Goal: Information Seeking & Learning: Stay updated

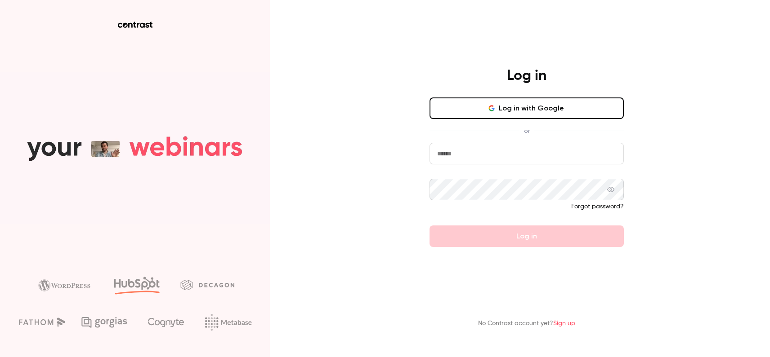
click at [530, 116] on button "Log in with Google" at bounding box center [526, 109] width 194 height 22
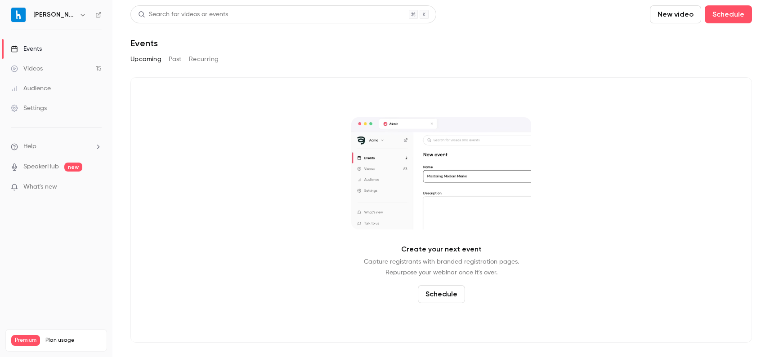
click at [51, 48] on link "Events" at bounding box center [56, 49] width 112 height 20
click at [173, 58] on button "Past" at bounding box center [175, 59] width 13 height 14
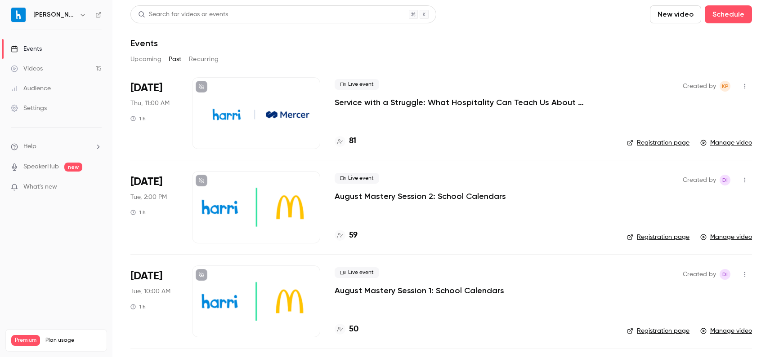
click at [145, 59] on button "Upcoming" at bounding box center [145, 59] width 31 height 14
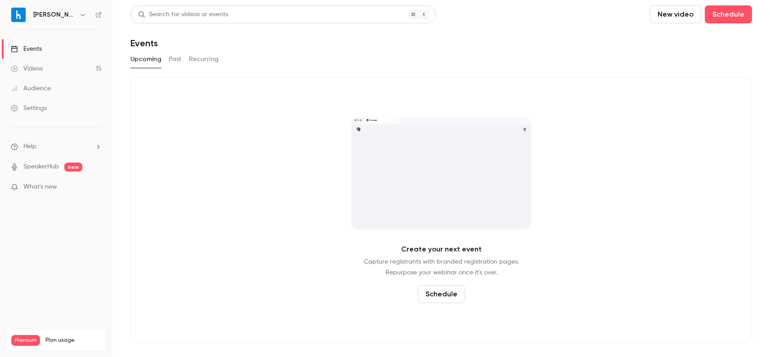
click at [212, 62] on button "Recurring" at bounding box center [204, 59] width 30 height 14
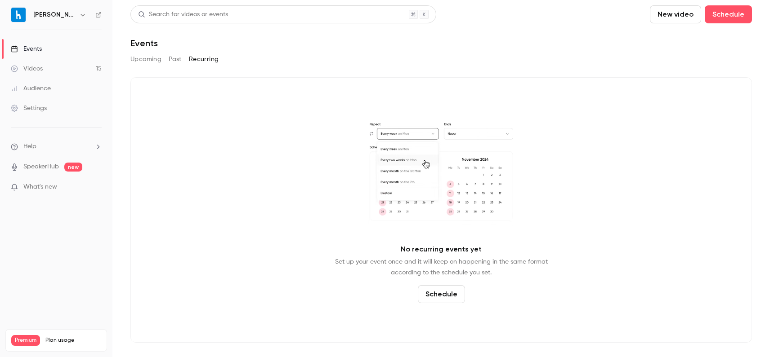
click at [176, 61] on button "Past" at bounding box center [175, 59] width 13 height 14
